Goal: Navigation & Orientation: Find specific page/section

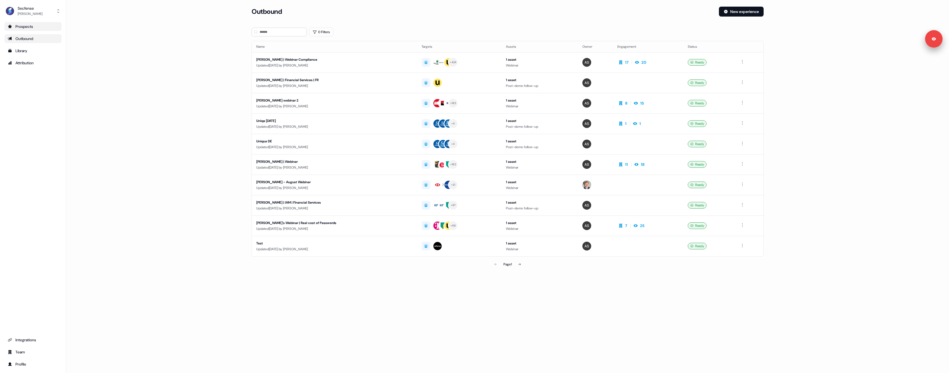
click at [37, 28] on div "Prospects" at bounding box center [33, 27] width 50 height 6
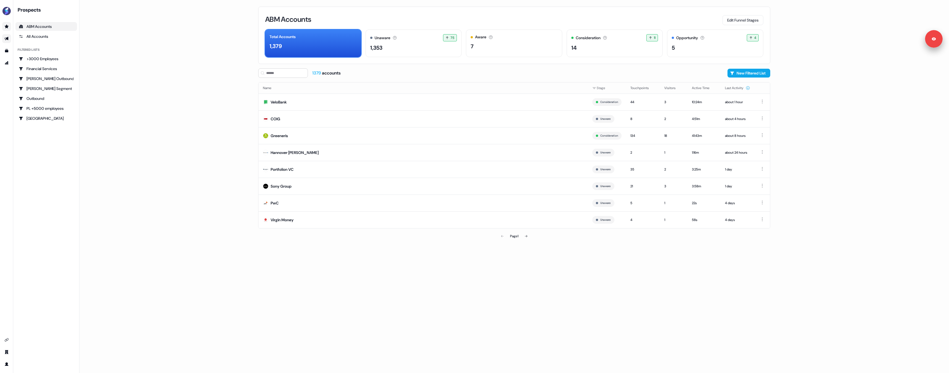
click at [4, 38] on icon "Go to outbound experience" at bounding box center [6, 38] width 4 height 4
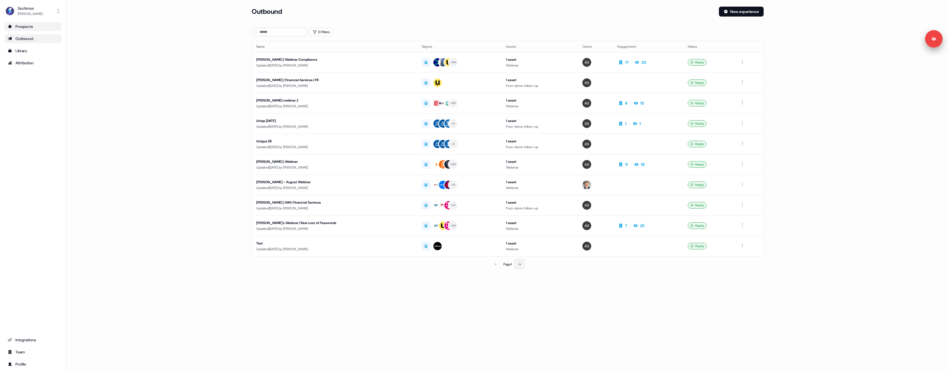
click at [521, 266] on icon at bounding box center [519, 264] width 3 height 3
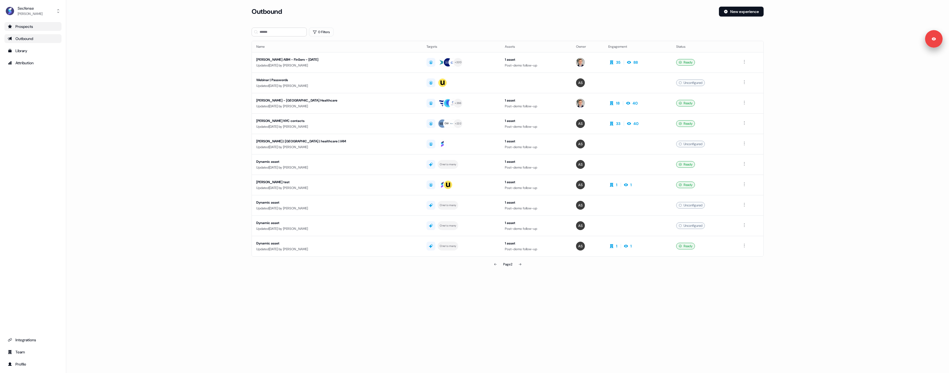
click at [34, 39] on div "Outbound" at bounding box center [33, 39] width 50 height 6
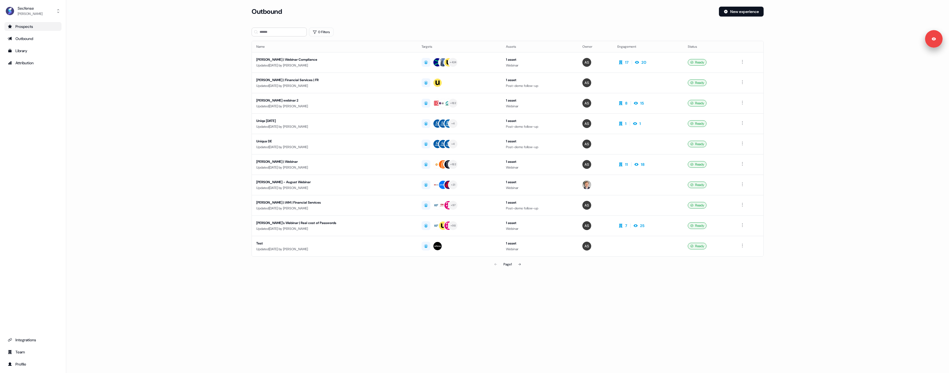
click at [34, 26] on div "Prospects" at bounding box center [33, 27] width 50 height 6
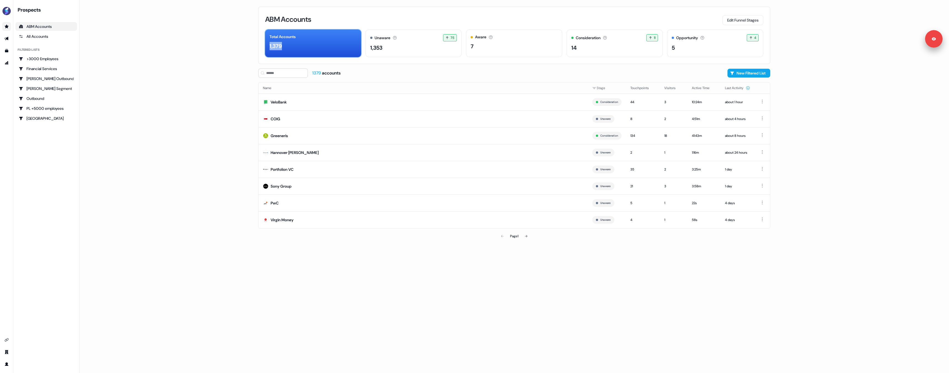
drag, startPoint x: 268, startPoint y: 47, endPoint x: 290, endPoint y: 47, distance: 21.8
click at [290, 47] on div "Total Accounts 1,379" at bounding box center [313, 44] width 96 height 28
click at [252, 62] on div "ABM Accounts Edit Funnel Stages Total Accounts 1,379 Unaware The default stage …" at bounding box center [513, 186] width 529 height 373
click at [5, 38] on icon "Go to outbound experience" at bounding box center [6, 38] width 4 height 4
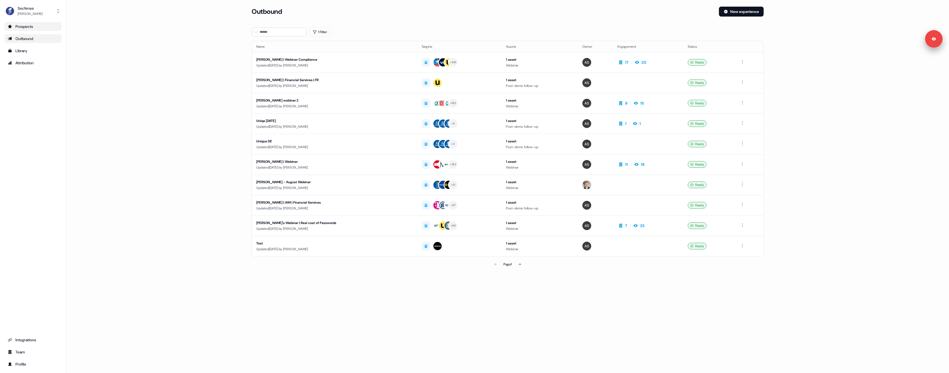
click at [376, 278] on section "Loading... Outbound New experience 1 Filter Name Targets Assets Owner Engagemen…" at bounding box center [507, 146] width 529 height 278
click at [26, 13] on div "[PERSON_NAME]" at bounding box center [30, 14] width 25 height 6
click at [178, 49] on div "Secfense [PERSON_NAME] Help documentation Feedback Logout Prospects Outbound Li…" at bounding box center [474, 186] width 949 height 373
click at [33, 11] on div "[PERSON_NAME]" at bounding box center [30, 14] width 25 height 6
click at [160, 74] on div "Secfense [PERSON_NAME] Help documentation Feedback Logout Prospects Outbound Li…" at bounding box center [474, 186] width 949 height 373
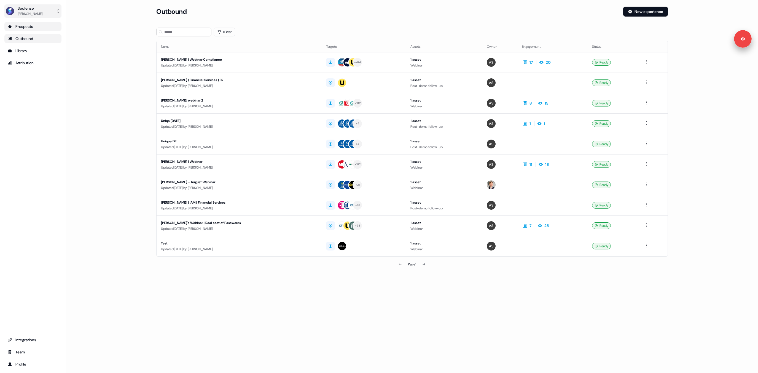
click at [30, 11] on div "[PERSON_NAME]" at bounding box center [30, 14] width 25 height 6
click at [48, 96] on div "Secfense [PERSON_NAME] Help documentation Feedback Logout Prospects Outbound Li…" at bounding box center [33, 186] width 66 height 373
click at [28, 49] on div "Library" at bounding box center [33, 51] width 50 height 6
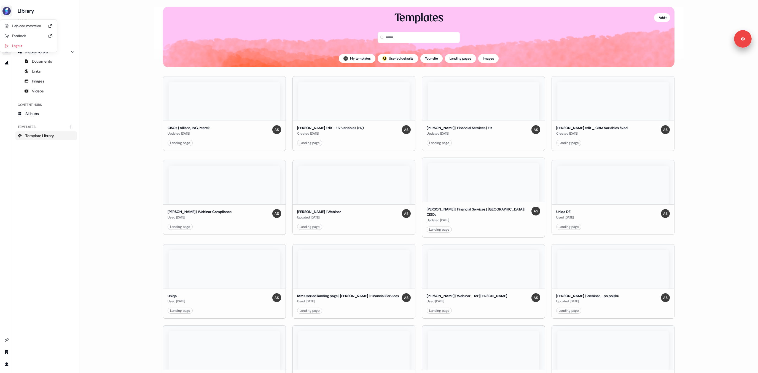
click at [6, 12] on img "side nav menu" at bounding box center [6, 11] width 9 height 9
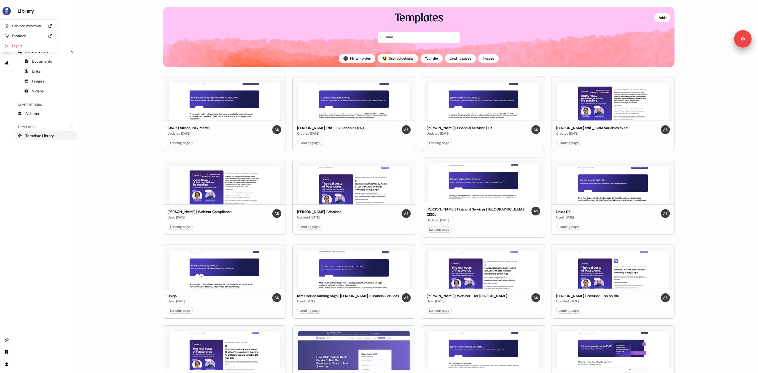
click at [7, 340] on div "Help documentation Feedback Logout" at bounding box center [6, 186] width 13 height 373
click at [7, 340] on icon "Go to integrations" at bounding box center [7, 339] width 4 height 3
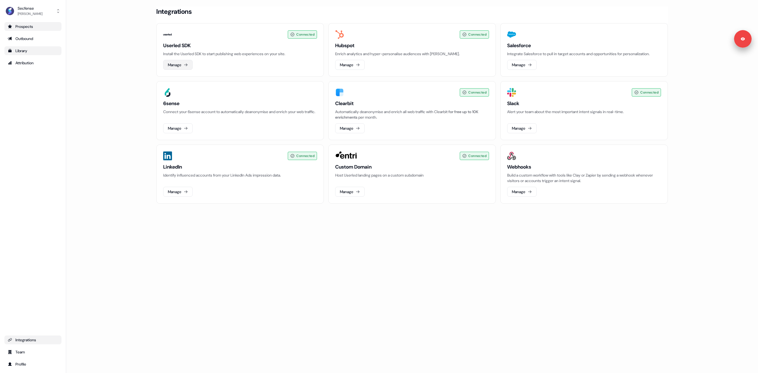
click at [182, 64] on button "Manage" at bounding box center [178, 65] width 30 height 10
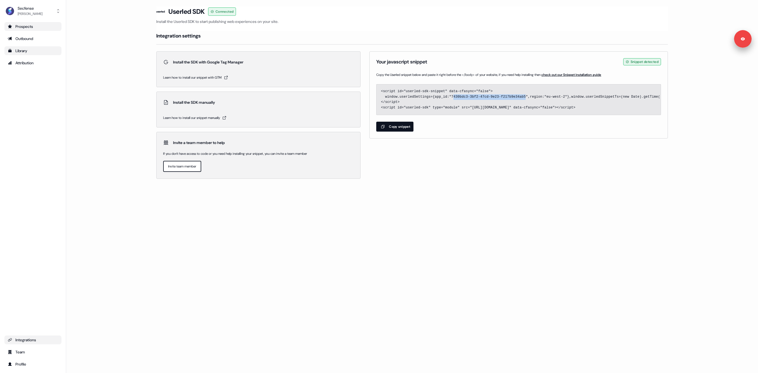
drag, startPoint x: 453, startPoint y: 96, endPoint x: 526, endPoint y: 98, distance: 72.6
drag, startPoint x: 452, startPoint y: 95, endPoint x: 526, endPoint y: 98, distance: 73.7
copy code "7430bdc3-3bf2-47cd-9e23-f217b9e34ab5"
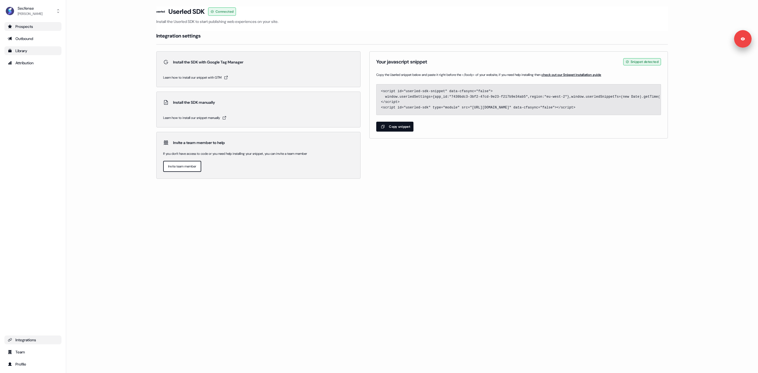
click at [463, 102] on pre "<script id="userled-sdk-snippet" data-cfasync="false"> window.userledSettings={…" at bounding box center [518, 100] width 275 height 22
click at [40, 40] on div "Outbound" at bounding box center [33, 39] width 50 height 6
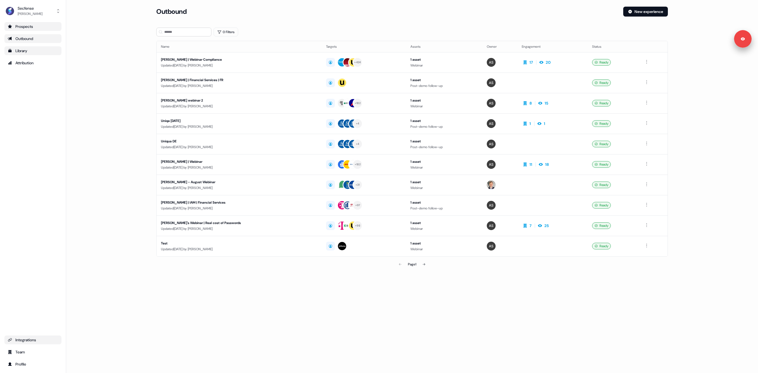
click at [353, 286] on div "Loading... Outbound New experience 0 Filters Name Targets Assets Owner Engageme…" at bounding box center [412, 186] width 692 height 373
click at [427, 263] on button at bounding box center [424, 264] width 11 height 11
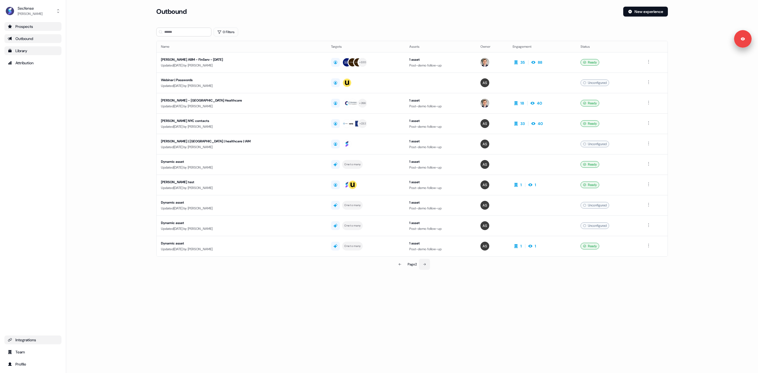
click at [424, 263] on icon at bounding box center [424, 264] width 3 height 3
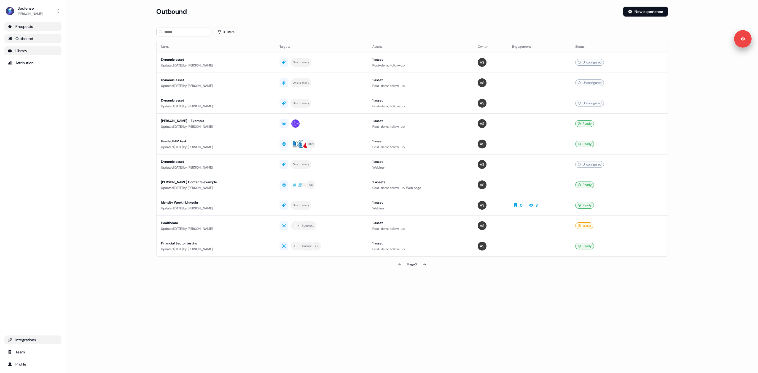
click at [386, 278] on section "Loading... Outbound New experience 0 Filters Name Targets Assets Owner Engageme…" at bounding box center [412, 146] width 529 height 278
click at [26, 29] on div "Prospects" at bounding box center [33, 27] width 50 height 6
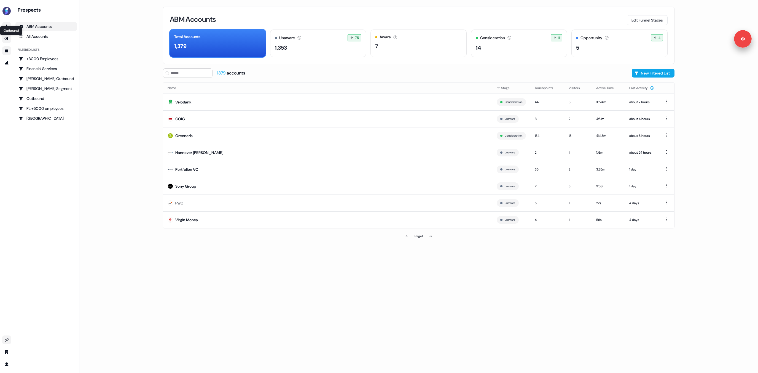
click at [7, 37] on icon "Go to outbound experience" at bounding box center [6, 38] width 4 height 4
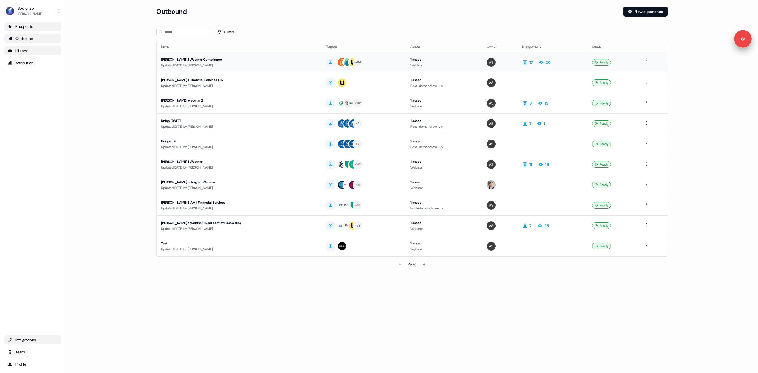
click at [169, 64] on div "Updated [DATE] by [PERSON_NAME]" at bounding box center [239, 66] width 156 height 6
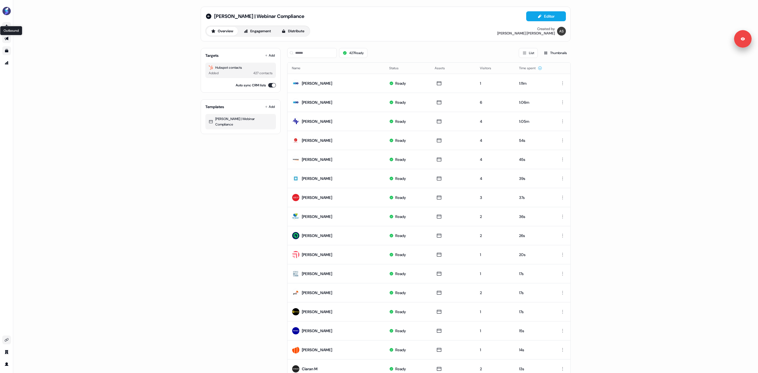
click at [8, 37] on icon "Go to outbound experience" at bounding box center [6, 38] width 4 height 4
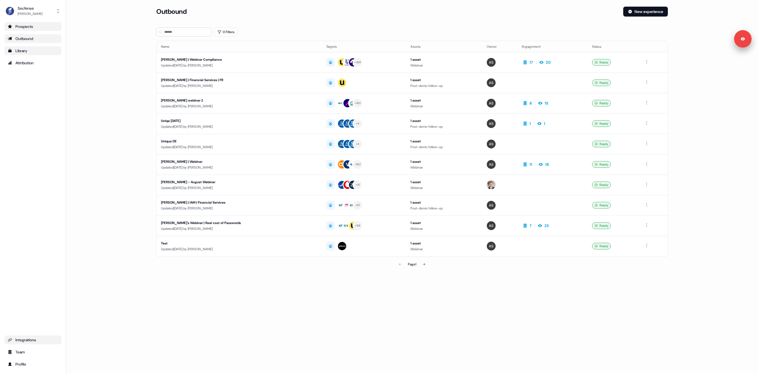
click at [25, 28] on div "Prospects" at bounding box center [33, 27] width 50 height 6
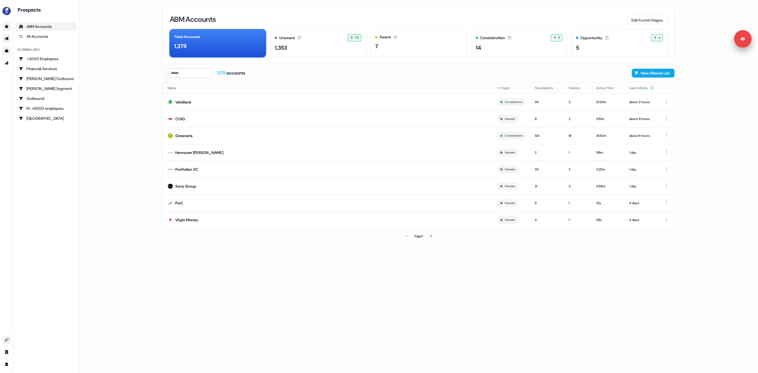
click at [514, 19] on div "ABM Accounts Edit Funnel Stages" at bounding box center [419, 20] width 498 height 12
